Goal: Task Accomplishment & Management: Manage account settings

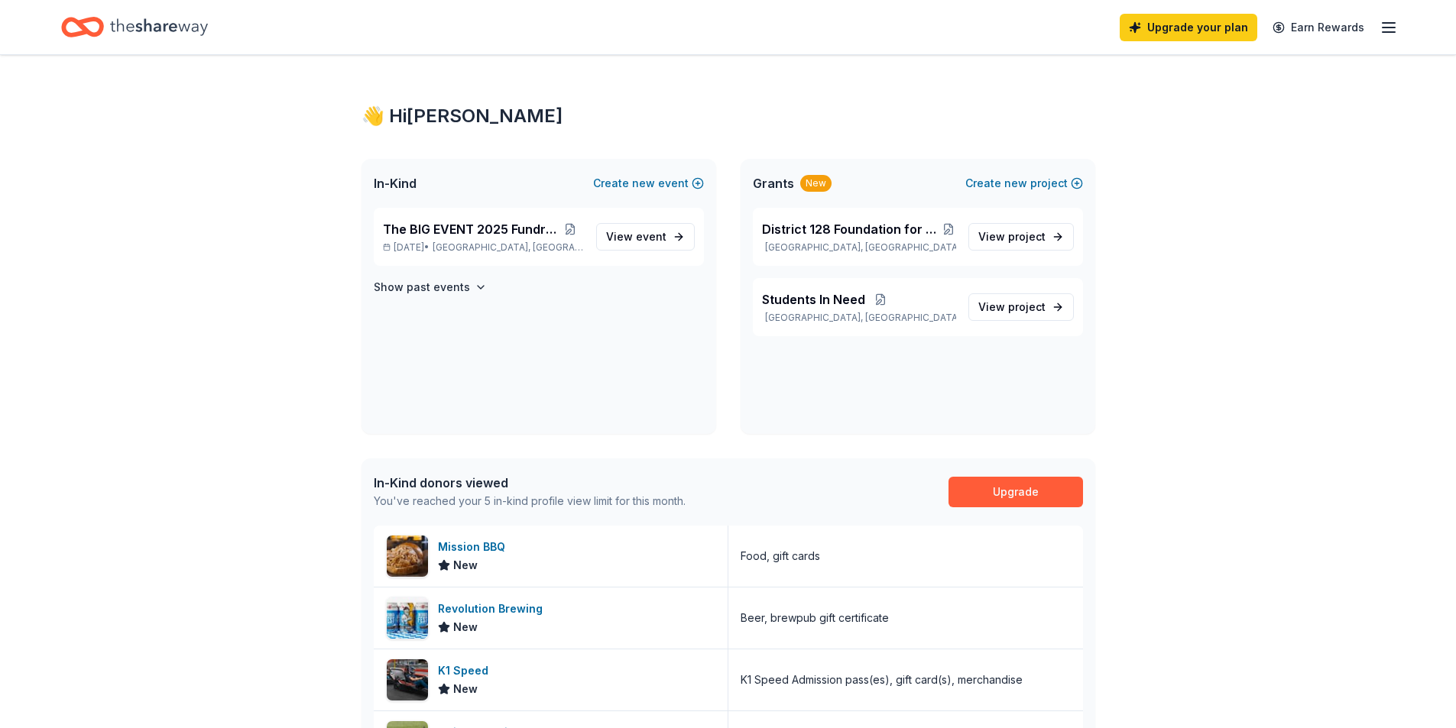
click at [427, 117] on div "👋 Hi Diane" at bounding box center [727, 116] width 733 height 24
click at [1388, 28] on line "button" at bounding box center [1388, 28] width 12 height 0
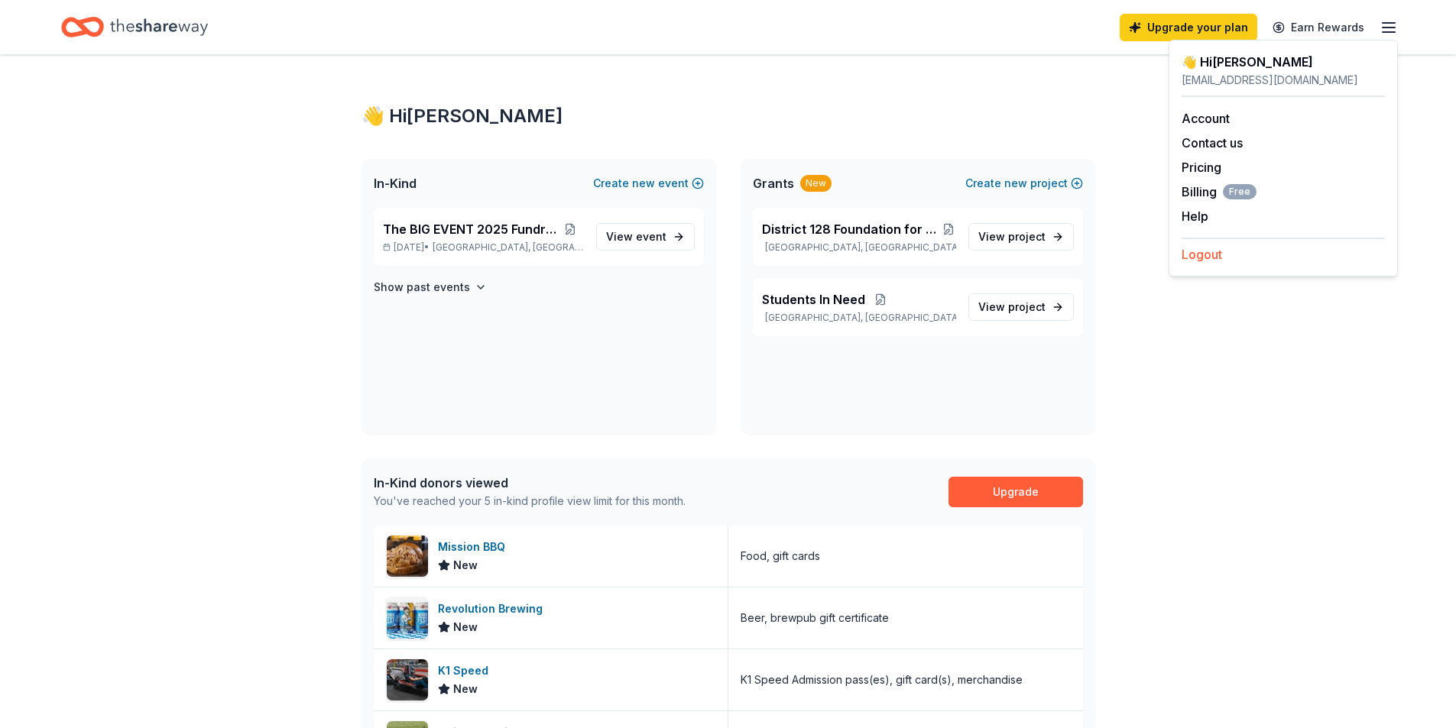
click at [1199, 254] on button "Logout" at bounding box center [1201, 254] width 40 height 18
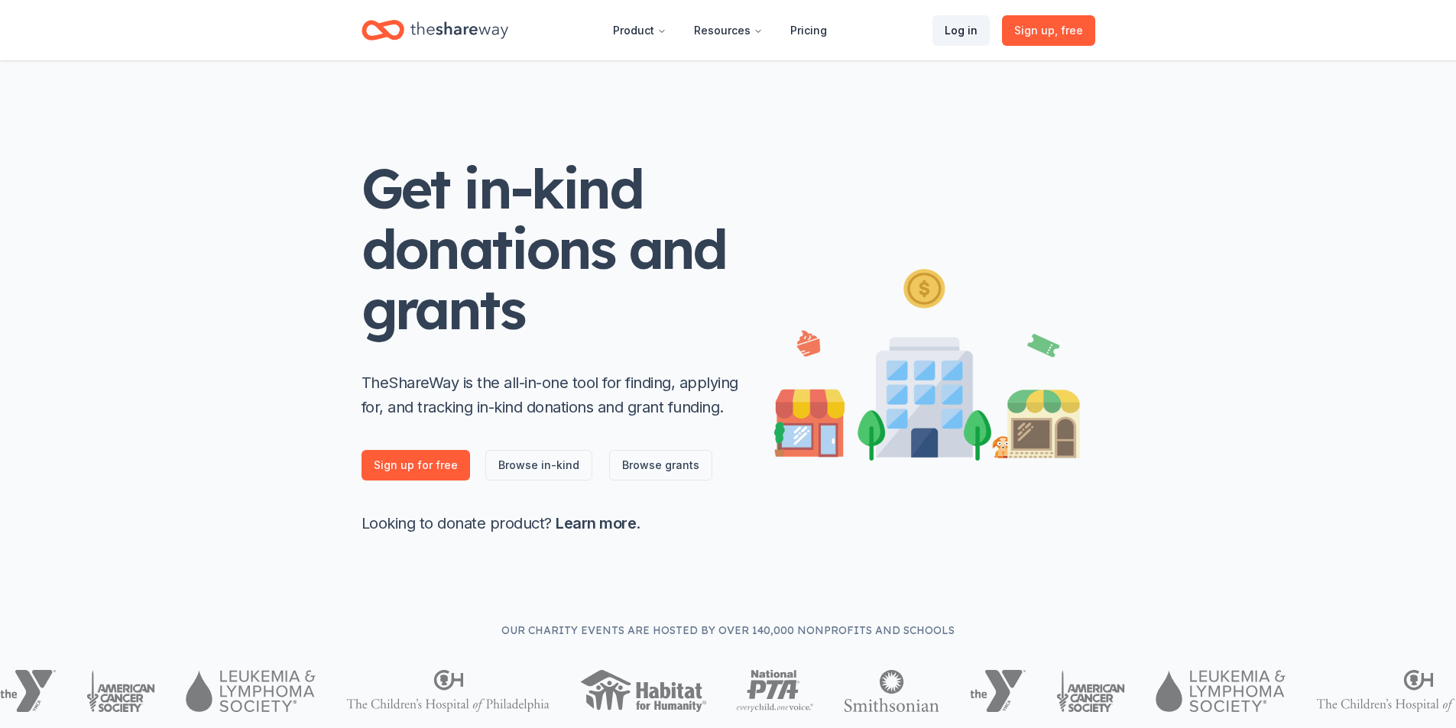
click at [974, 29] on link "Log in" at bounding box center [960, 30] width 57 height 31
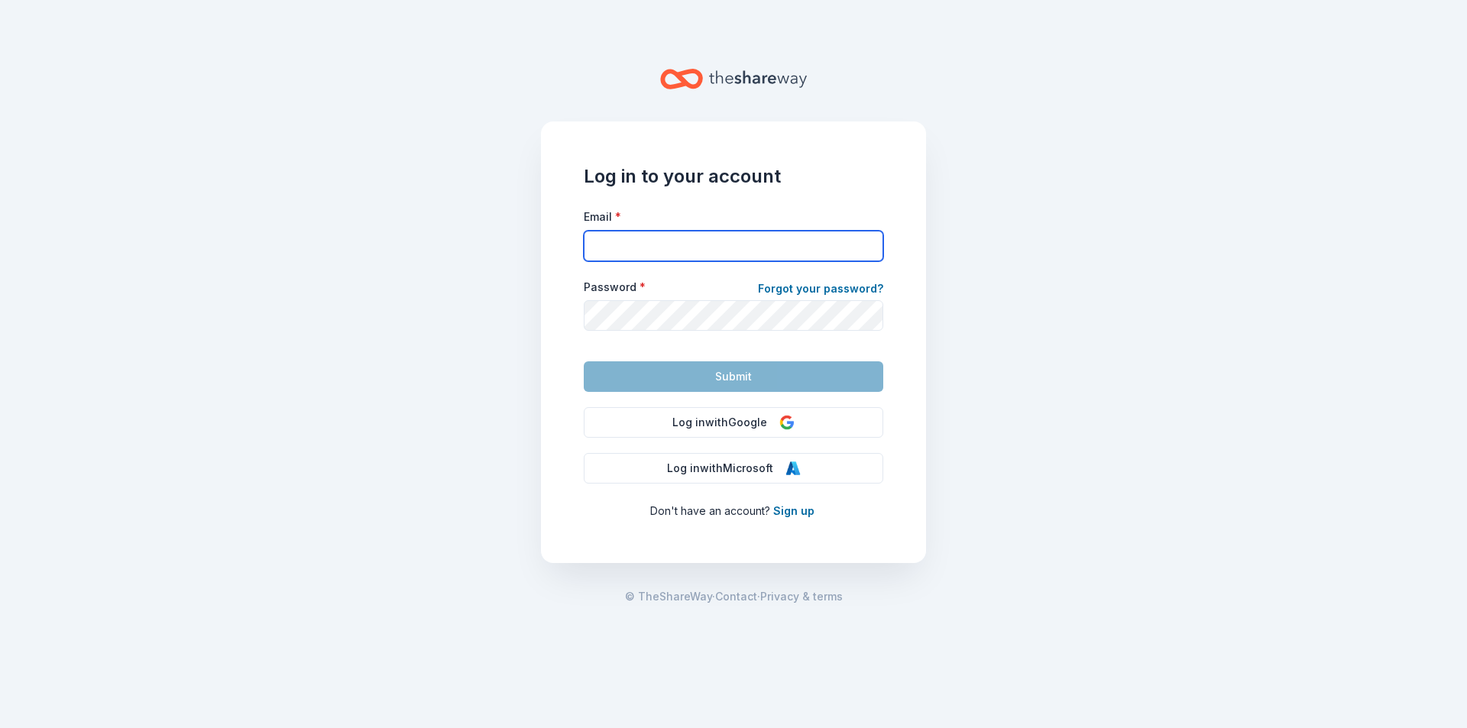
click at [653, 249] on input "Email *" at bounding box center [734, 246] width 300 height 31
type input "[EMAIL_ADDRESS][DOMAIN_NAME]"
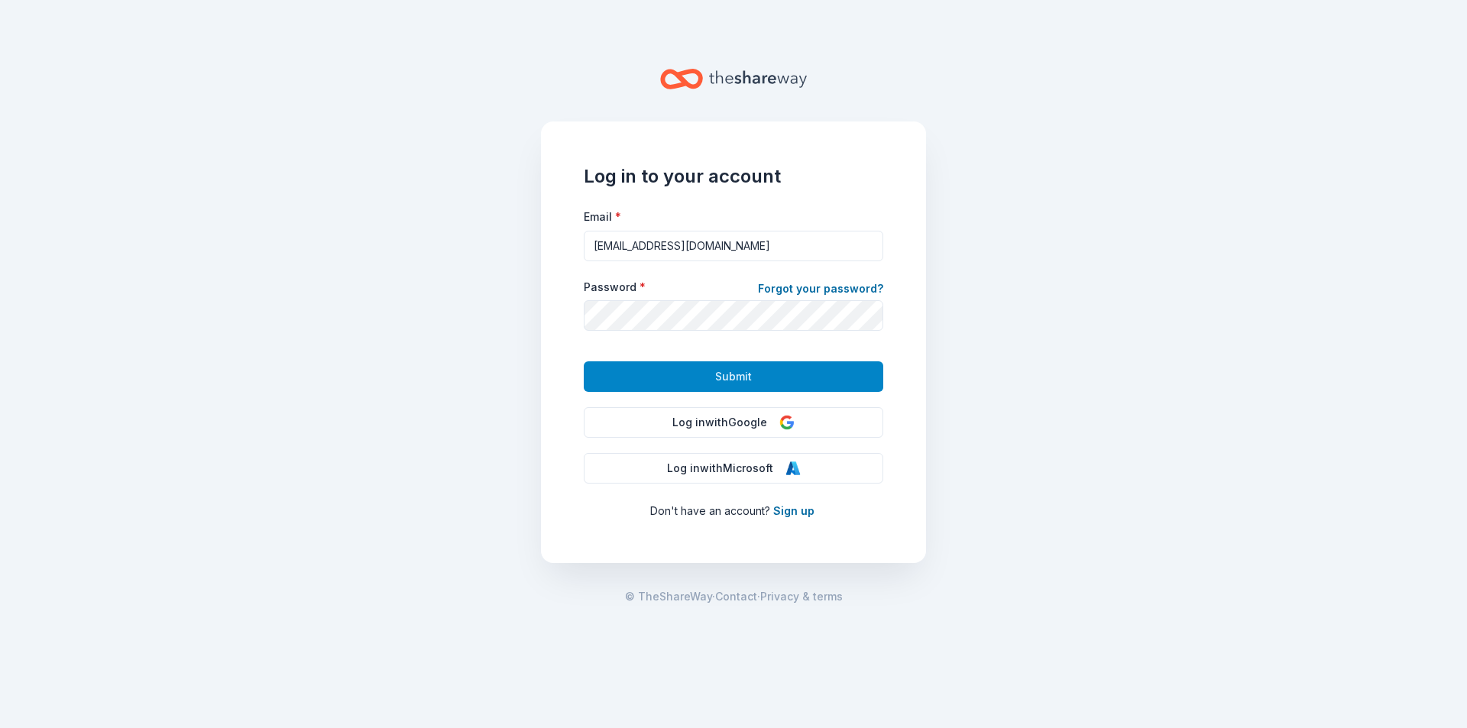
click at [724, 376] on span "Submit" at bounding box center [733, 377] width 37 height 18
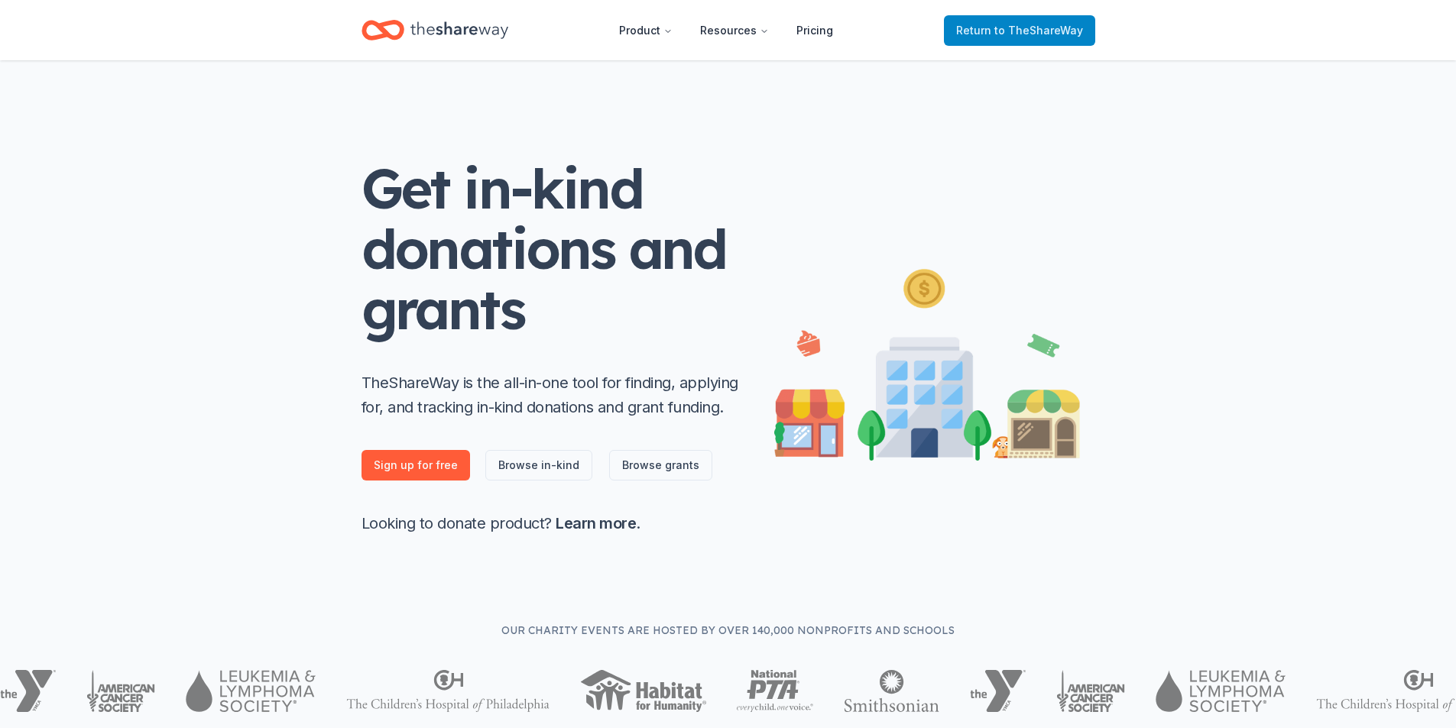
click at [1035, 32] on span "to TheShareWay" at bounding box center [1038, 30] width 89 height 13
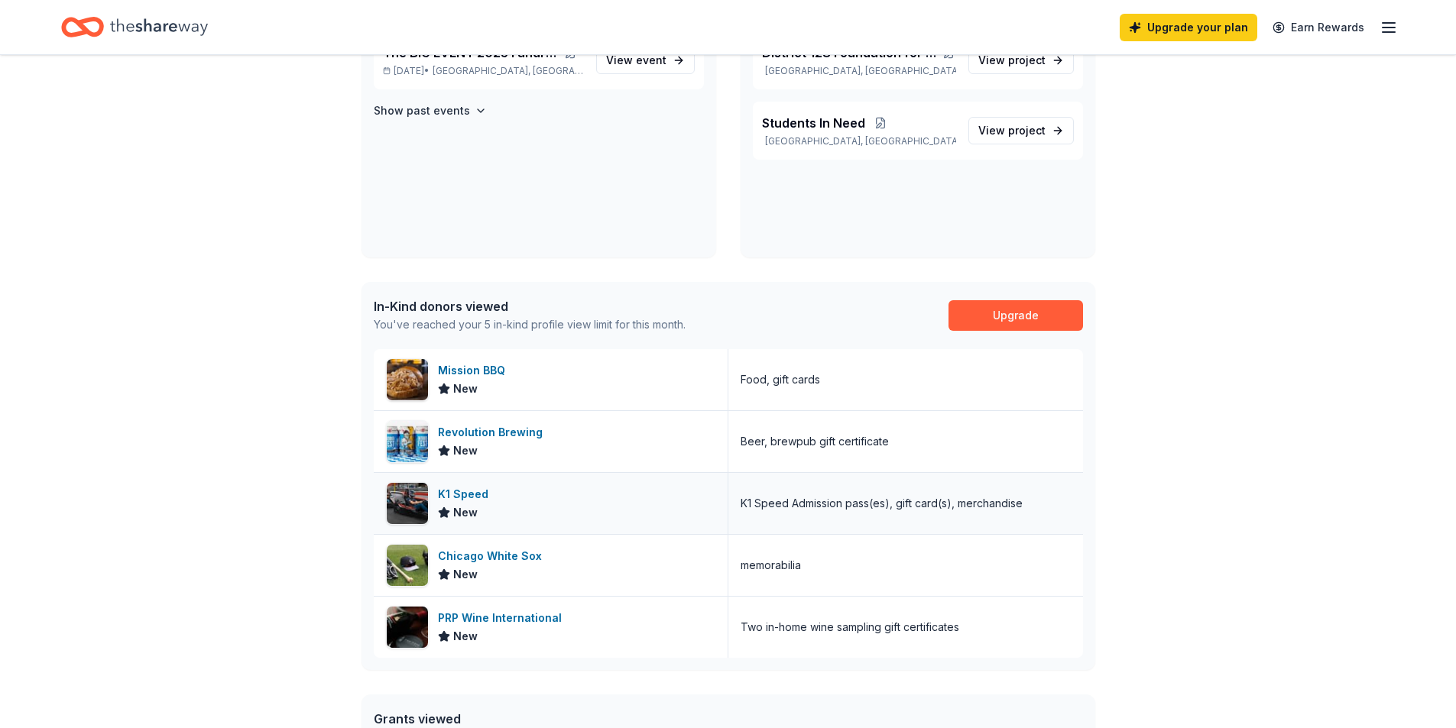
scroll to position [153, 0]
